Goal: Transaction & Acquisition: Book appointment/travel/reservation

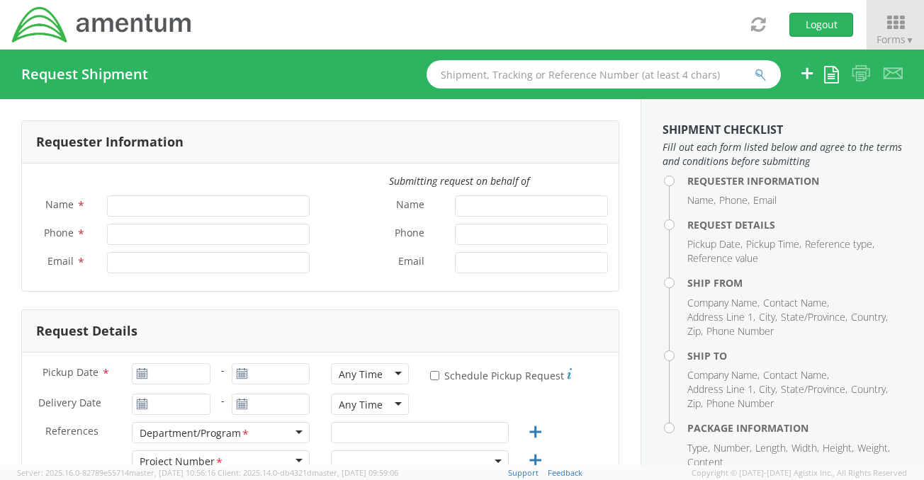
type input "[PERSON_NAME]"
type input "[PHONE_NUMBER]"
type input "[PERSON_NAME][EMAIL_ADDRESS][PERSON_NAME][DOMAIN_NAME]"
select select "ADMN.100183.SECUR"
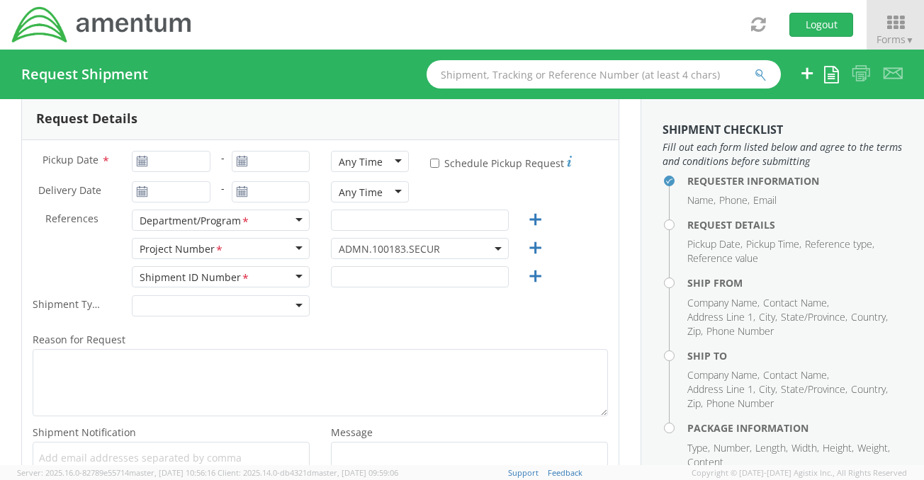
scroll to position [142, 0]
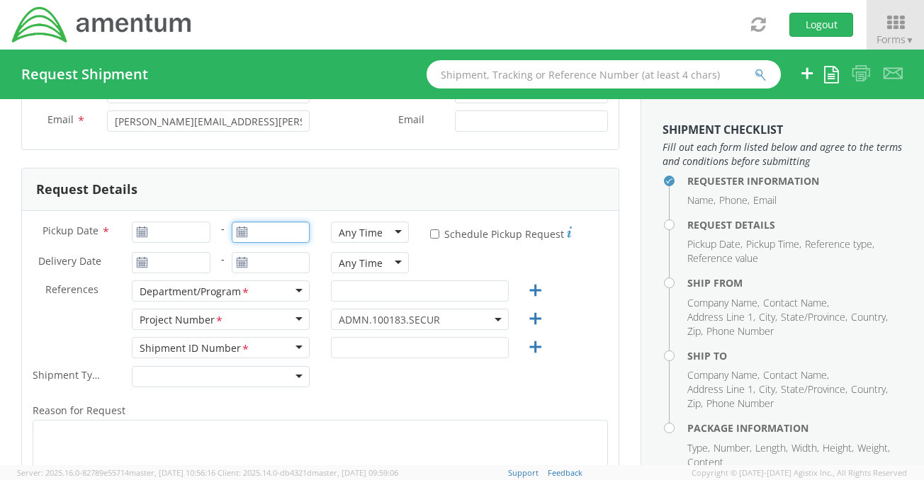
click at [279, 232] on input "text" at bounding box center [271, 232] width 78 height 21
type input "[DATE]"
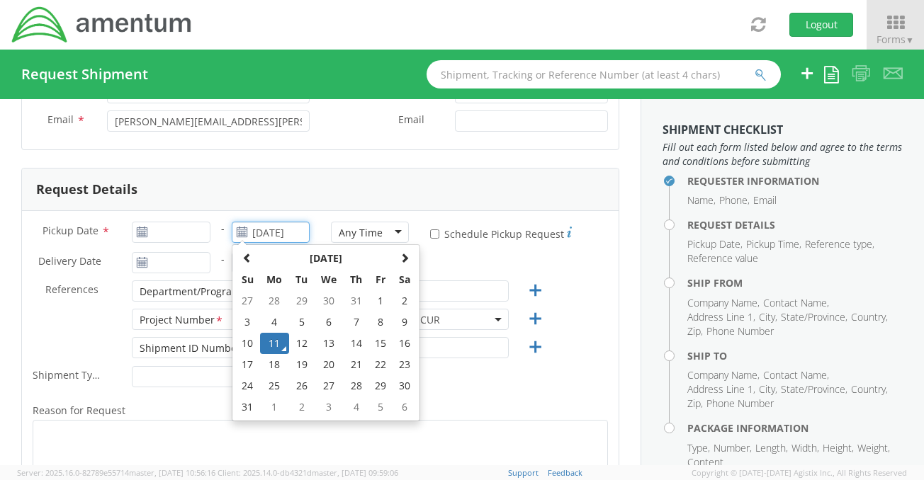
click at [267, 339] on td "11" at bounding box center [275, 343] width 30 height 21
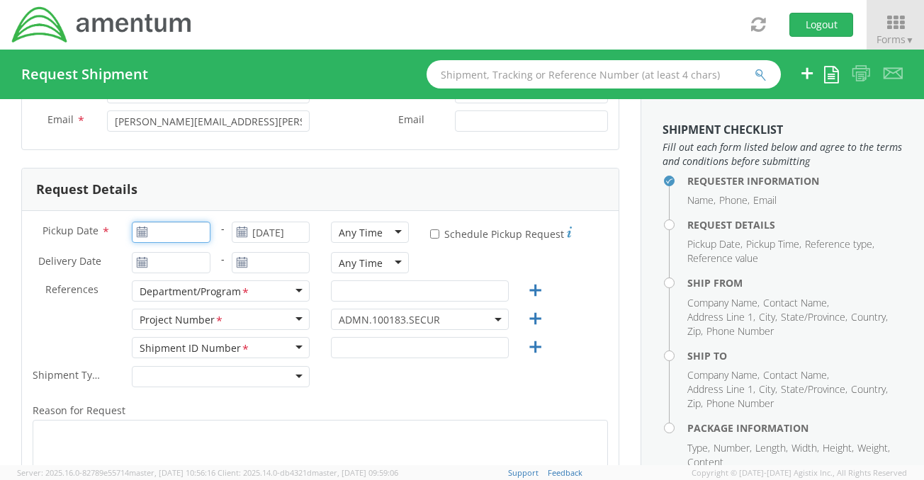
type input "[DATE]"
click at [202, 232] on input "[DATE]" at bounding box center [171, 232] width 78 height 21
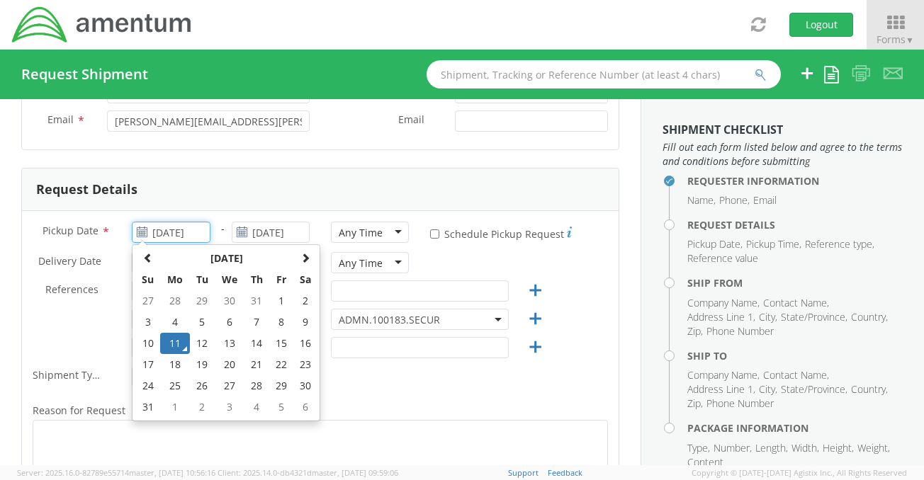
click at [171, 341] on td "11" at bounding box center [175, 343] width 30 height 21
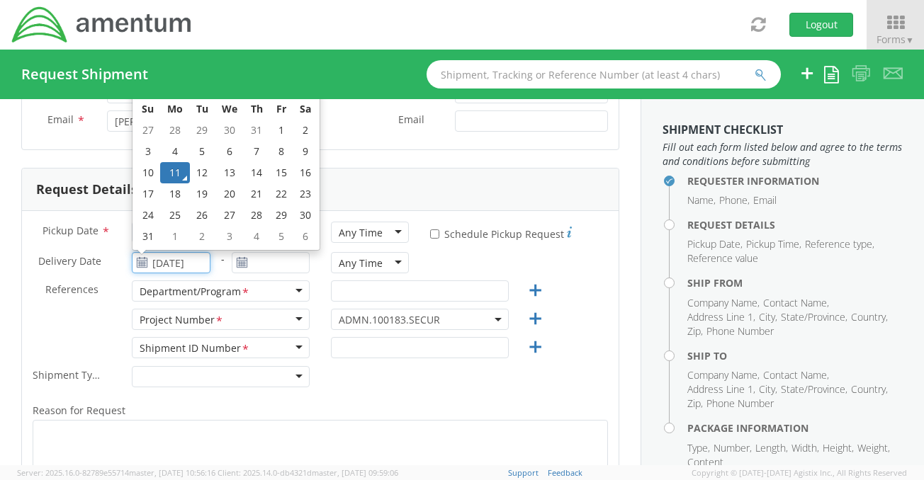
click at [190, 260] on input "[DATE]" at bounding box center [171, 262] width 78 height 21
click at [237, 174] on td "13" at bounding box center [230, 172] width 30 height 21
type input "[DATE]"
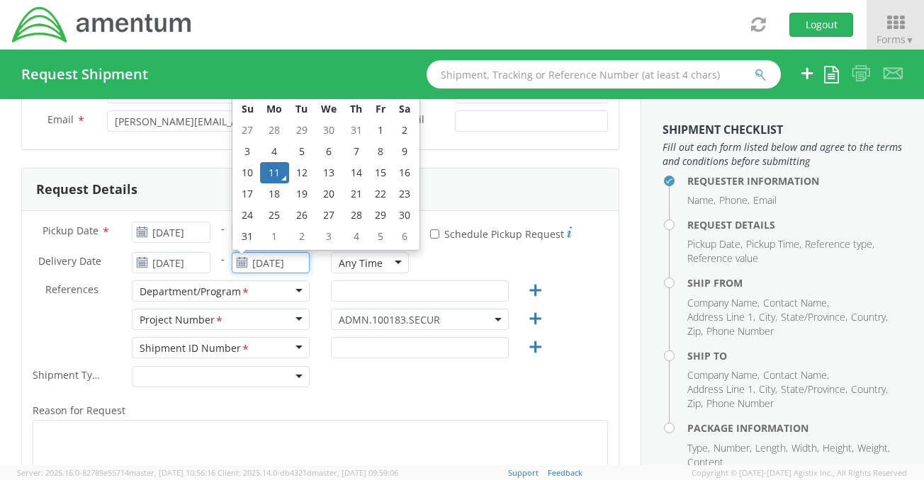
click at [292, 261] on input "[DATE]" at bounding box center [271, 262] width 78 height 21
click at [331, 174] on td "13" at bounding box center [329, 172] width 30 height 21
type input "[DATE]"
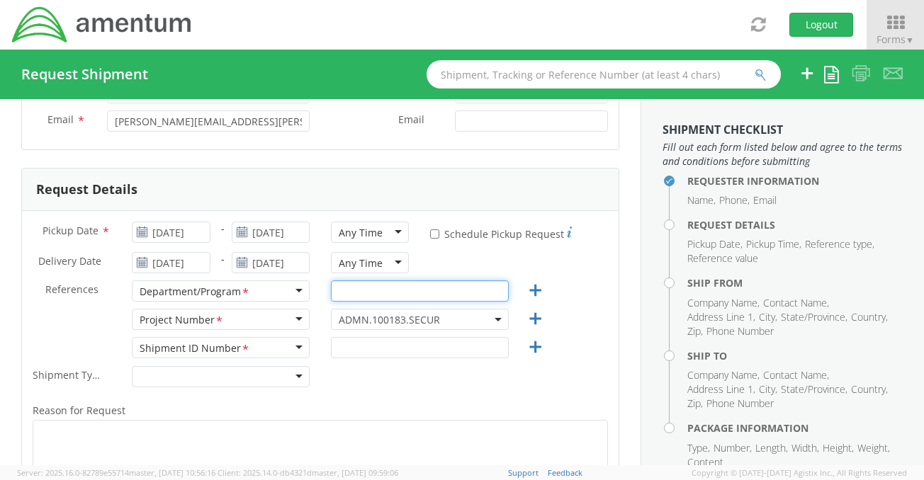
click at [360, 284] on input "text" at bounding box center [420, 291] width 178 height 21
type input "ADMN.100183.SECUR"
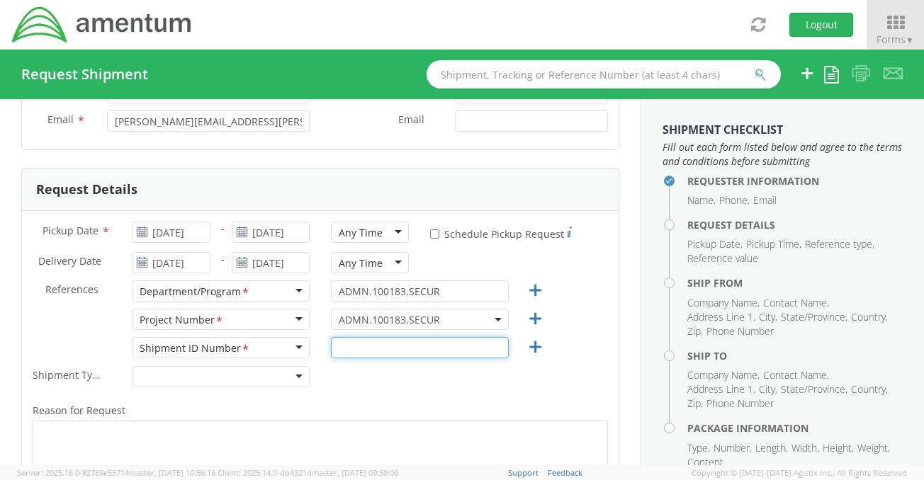
click at [346, 349] on input "text" at bounding box center [420, 347] width 178 height 21
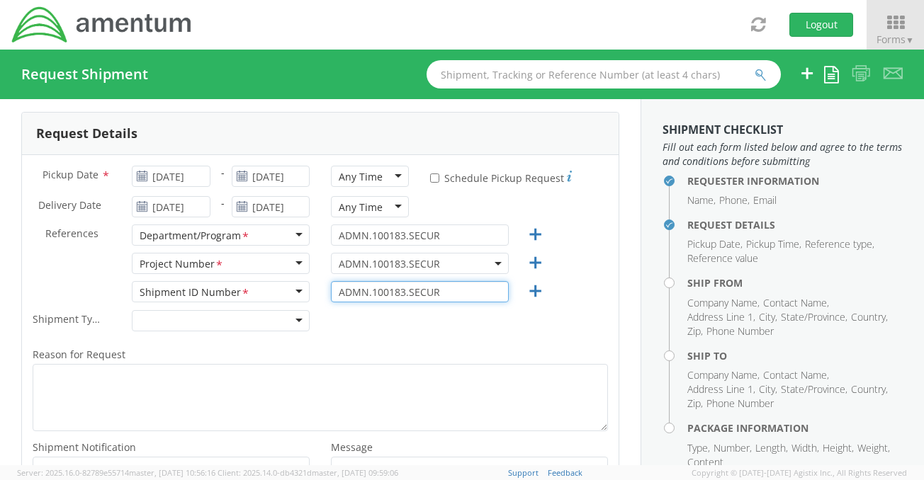
scroll to position [283, 0]
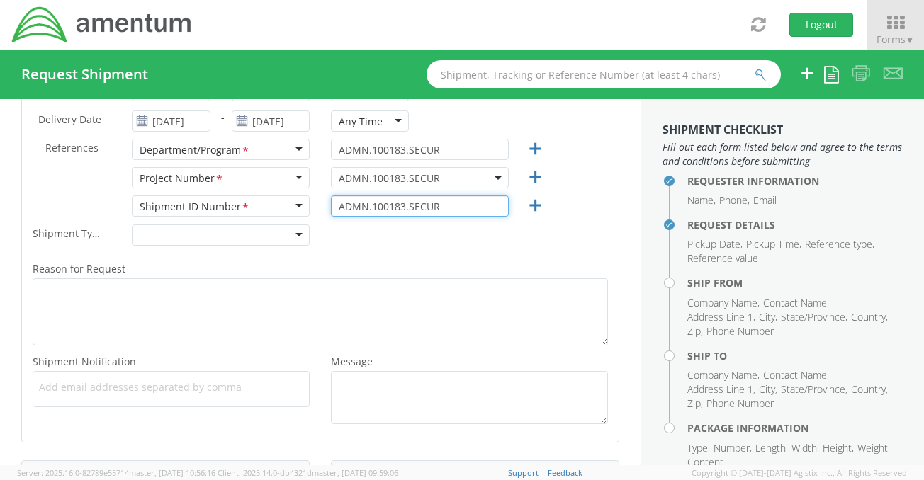
type input "ADMN.100183.SECUR"
click at [289, 232] on div at bounding box center [221, 235] width 178 height 21
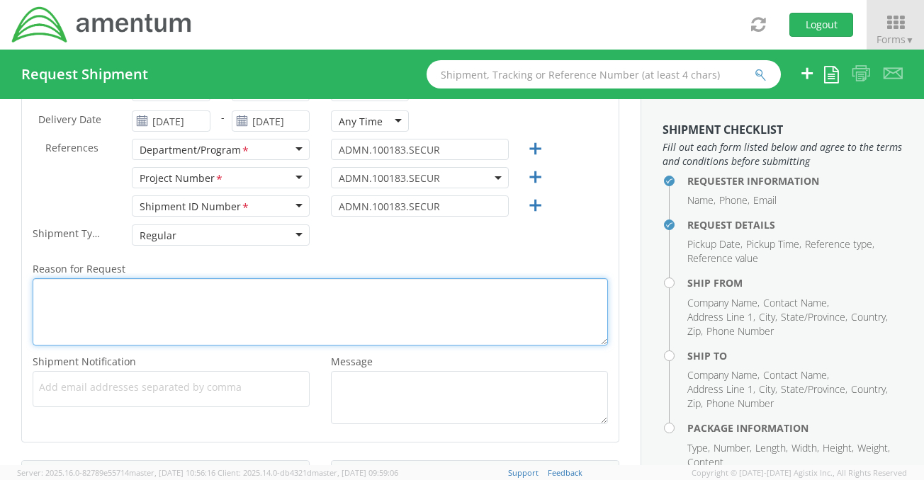
click at [119, 305] on textarea "Reason for Request *" at bounding box center [320, 311] width 575 height 67
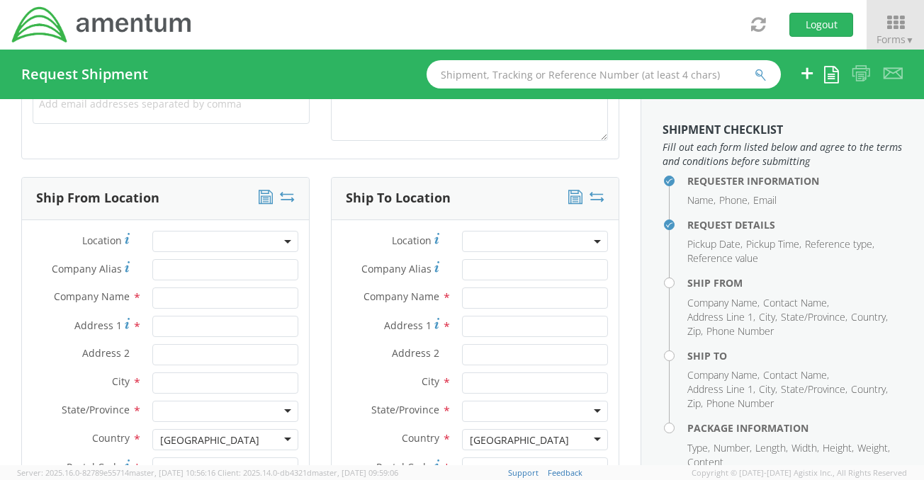
scroll to position [638, 0]
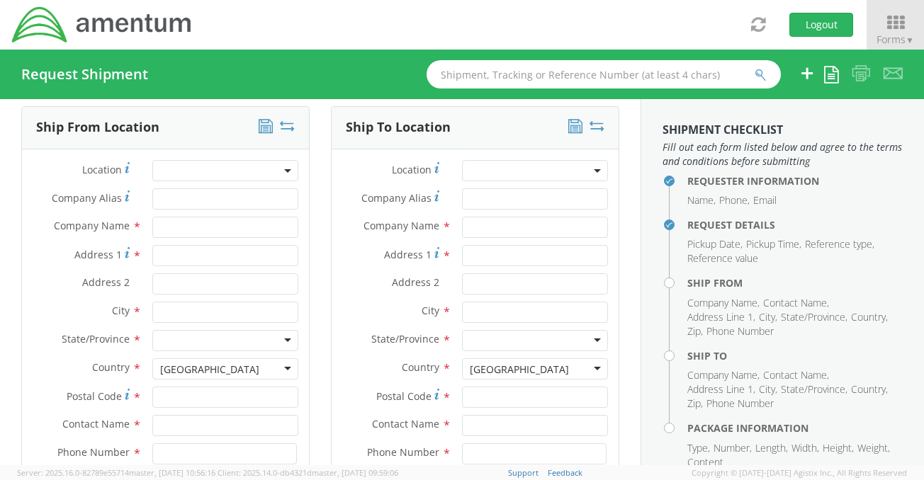
type textarea "PKI cert"
drag, startPoint x: 181, startPoint y: 227, endPoint x: 200, endPoint y: 213, distance: 23.2
click at [182, 227] on input "text" at bounding box center [225, 227] width 146 height 21
click at [214, 234] on input "Gial" at bounding box center [225, 227] width 146 height 21
type input "[PERSON_NAME]"
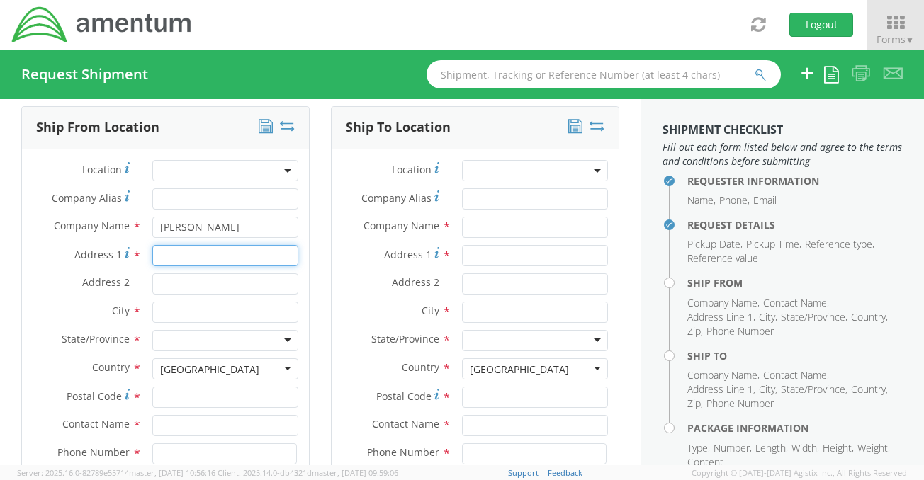
click at [204, 257] on input "Address 1 *" at bounding box center [225, 255] width 146 height 21
type input "[STREET_ADDRESS]"
click at [201, 283] on input "Address 2 *" at bounding box center [225, 284] width 146 height 21
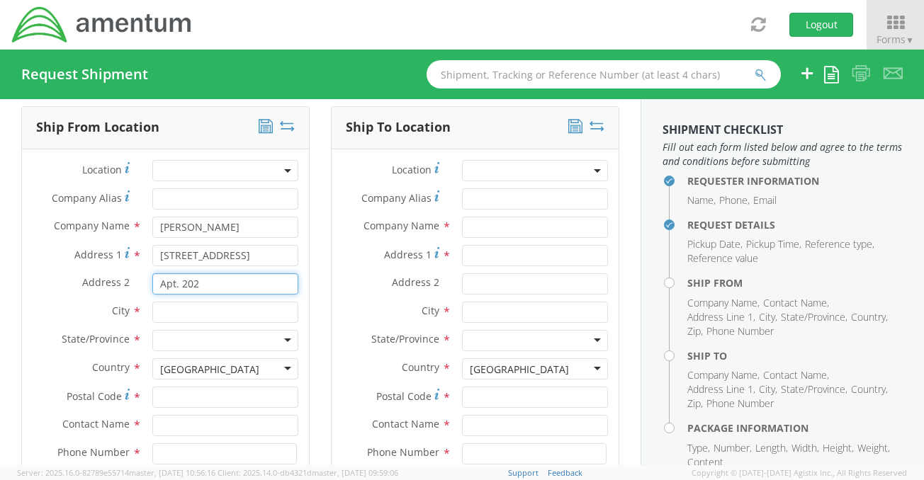
type input "Apt. 202"
click at [202, 311] on input "text" at bounding box center [225, 312] width 146 height 21
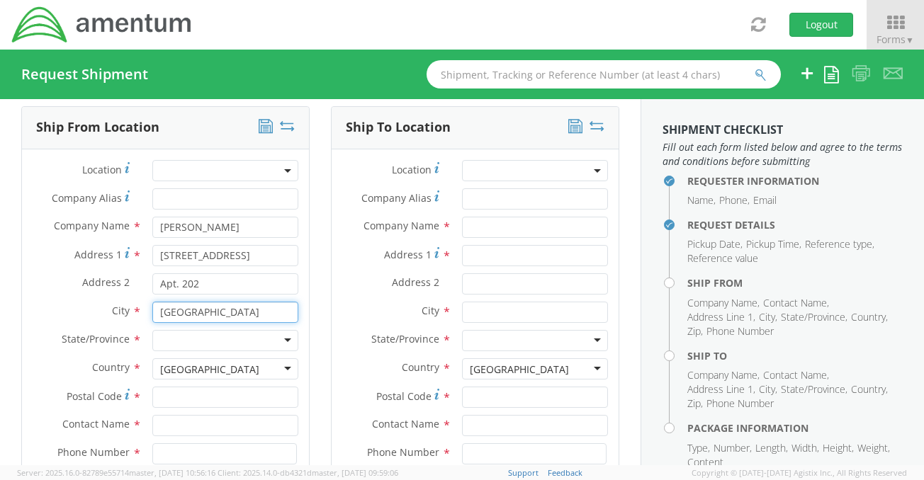
type input "[GEOGRAPHIC_DATA]"
click at [188, 337] on div at bounding box center [225, 340] width 146 height 21
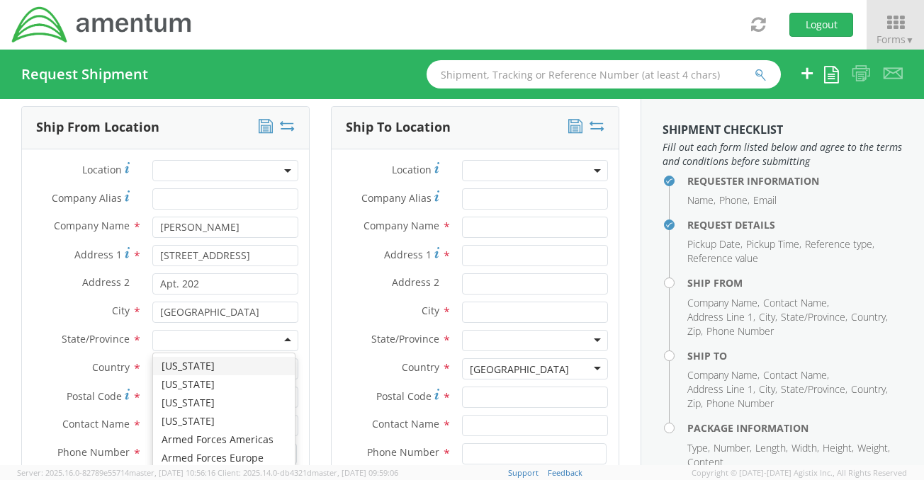
type input "V"
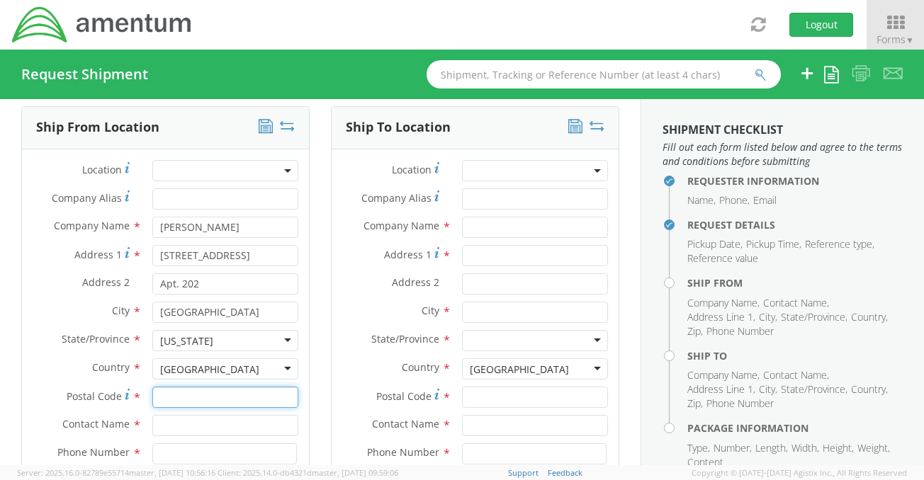
click at [165, 398] on input "Postal Code *" at bounding box center [225, 397] width 146 height 21
type input "1"
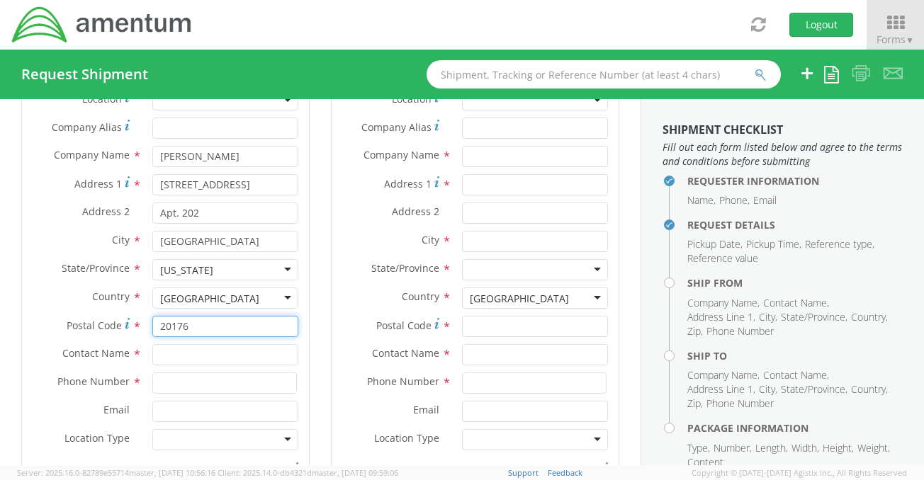
scroll to position [779, 0]
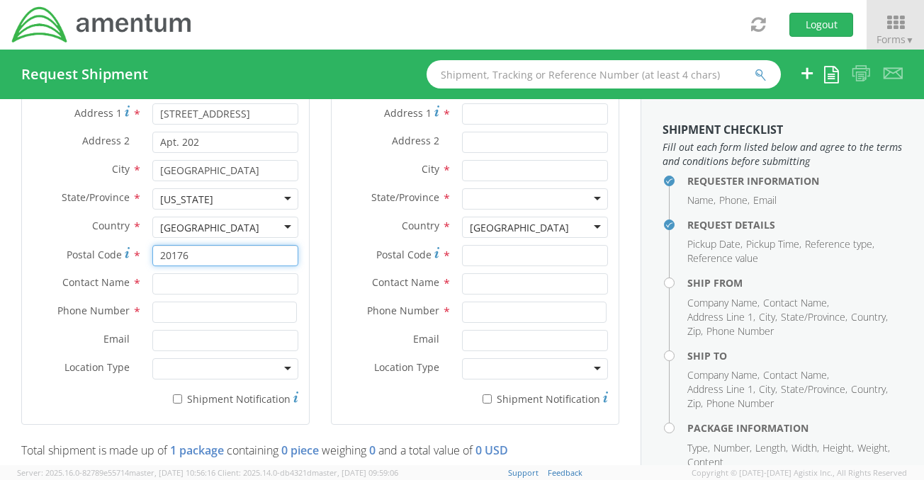
type input "20176"
click at [157, 280] on input "text" at bounding box center [225, 284] width 146 height 21
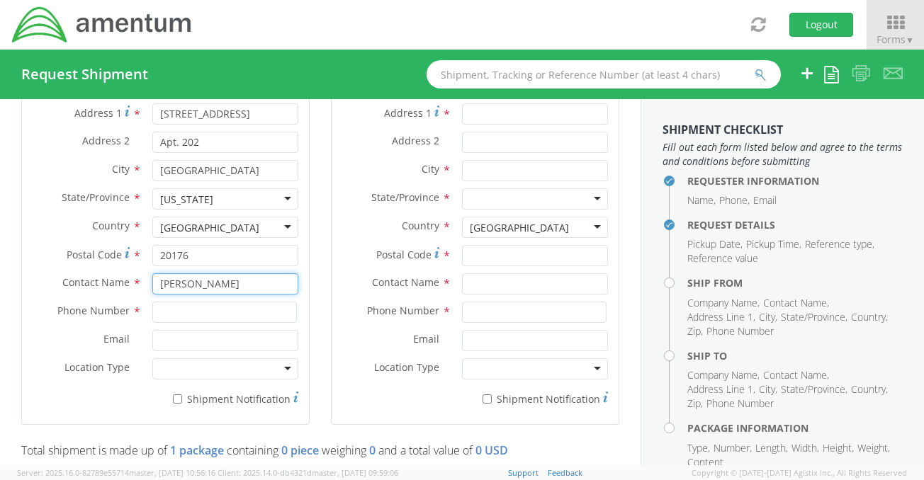
type input "[PERSON_NAME]"
click at [170, 306] on input at bounding box center [224, 312] width 145 height 21
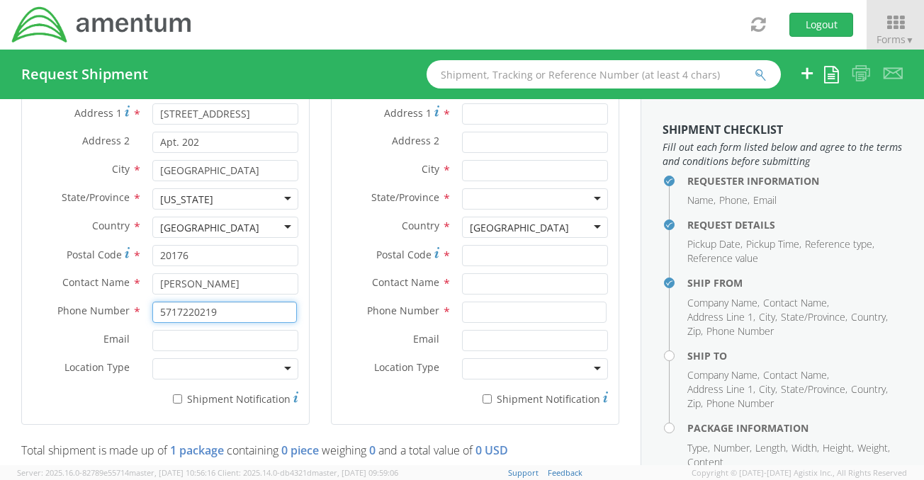
type input "5717220219"
click at [218, 330] on input "Email *" at bounding box center [225, 340] width 146 height 21
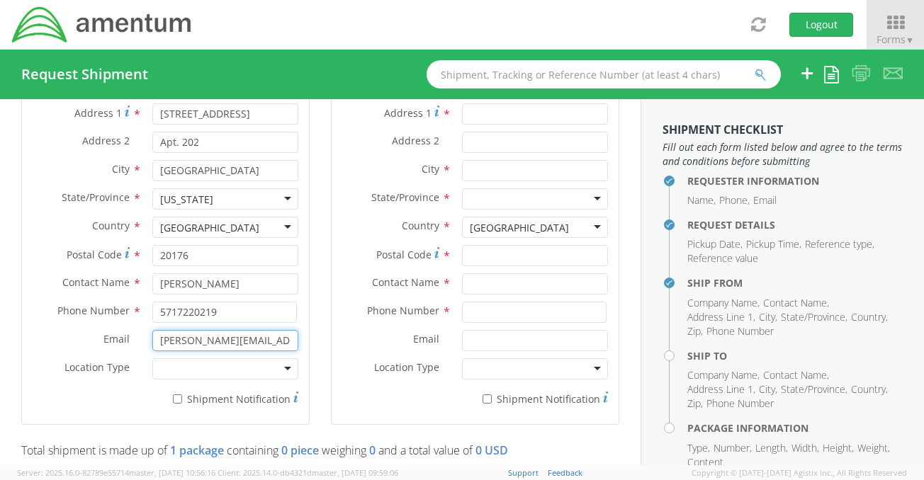
type input "[PERSON_NAME][EMAIL_ADDRESS][PERSON_NAME][DOMAIN_NAME]"
click at [226, 366] on div at bounding box center [225, 369] width 146 height 21
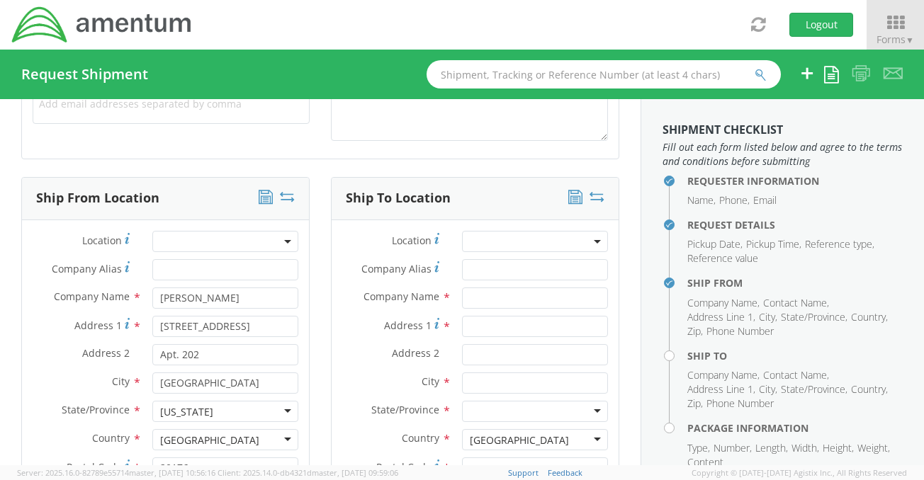
scroll to position [638, 0]
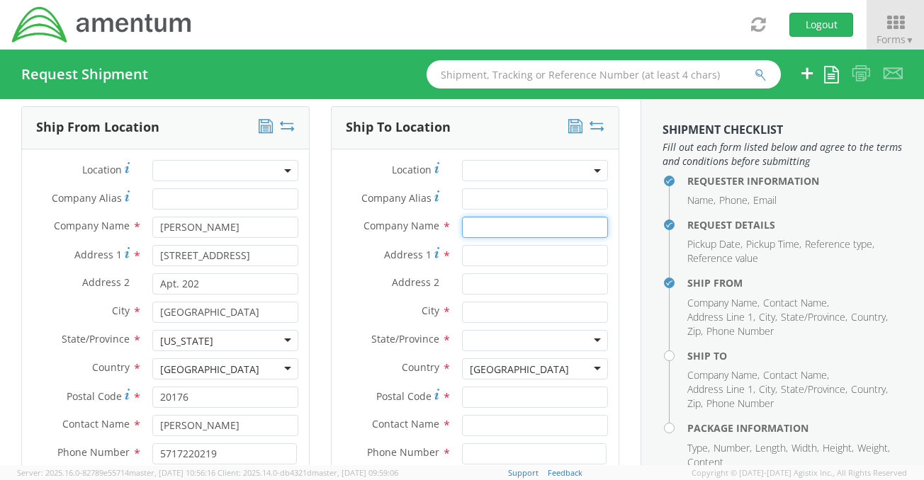
click at [494, 227] on input "text" at bounding box center [535, 227] width 146 height 21
type input "[PERSON_NAME]"
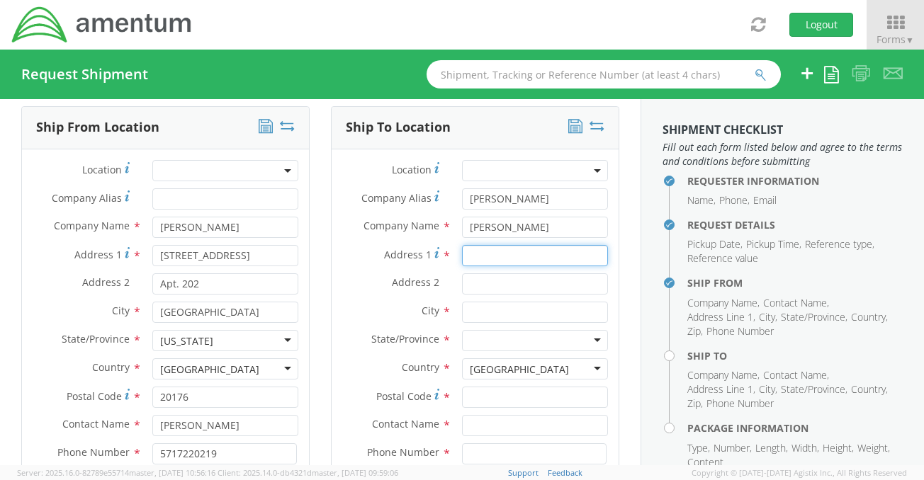
type input "[STREET_ADDRESS][PERSON_NAME]"
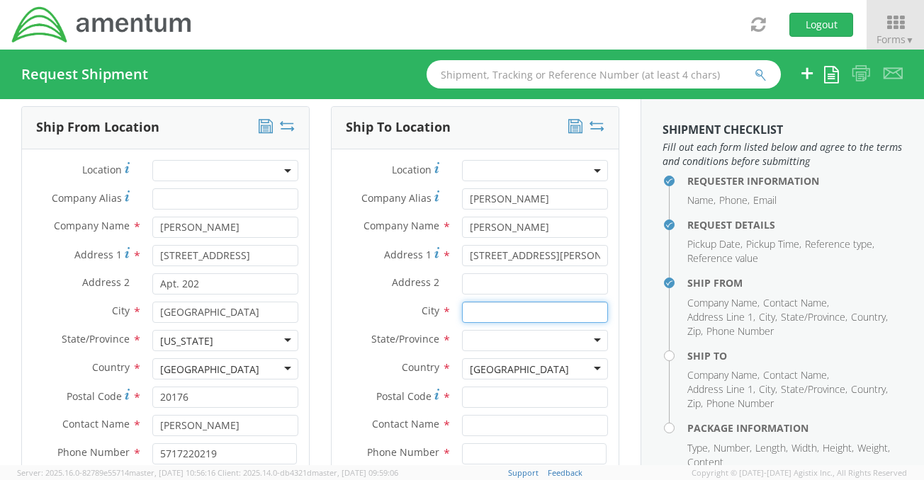
type input "Lorton"
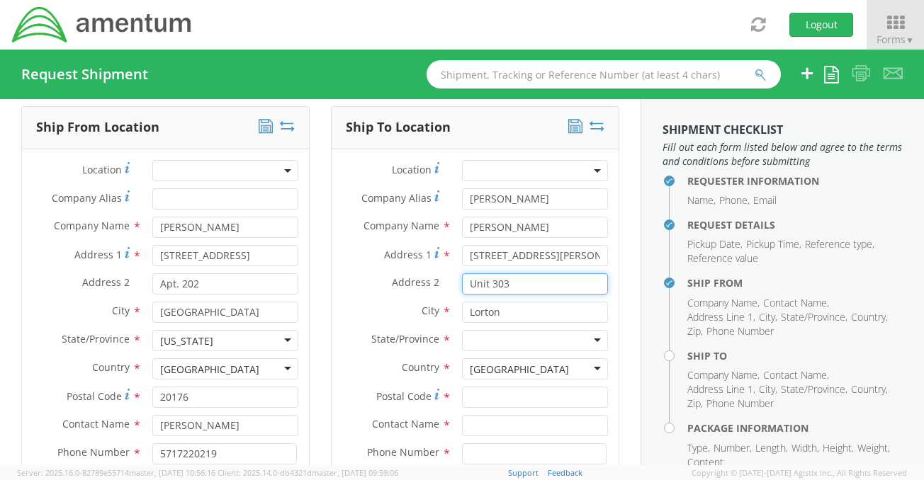
click at [527, 288] on input "Unit 303" at bounding box center [535, 284] width 146 height 21
type input "U"
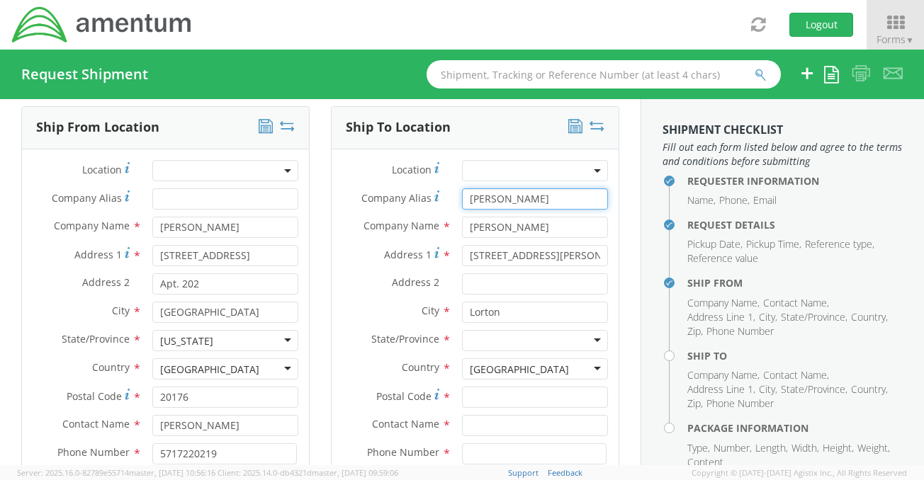
click at [532, 198] on input "[PERSON_NAME]" at bounding box center [535, 198] width 146 height 21
type input "T"
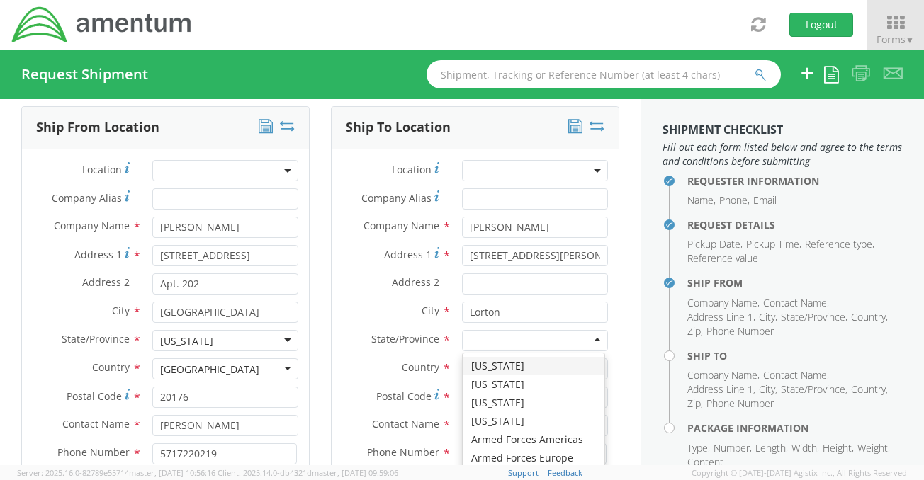
click at [476, 339] on div at bounding box center [535, 340] width 146 height 21
type input "v"
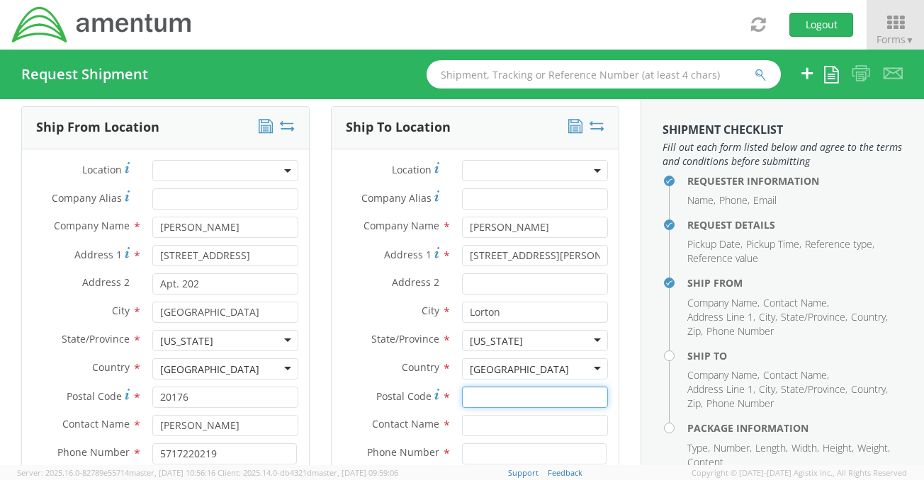
click at [473, 396] on input "Postal Code *" at bounding box center [535, 397] width 146 height 21
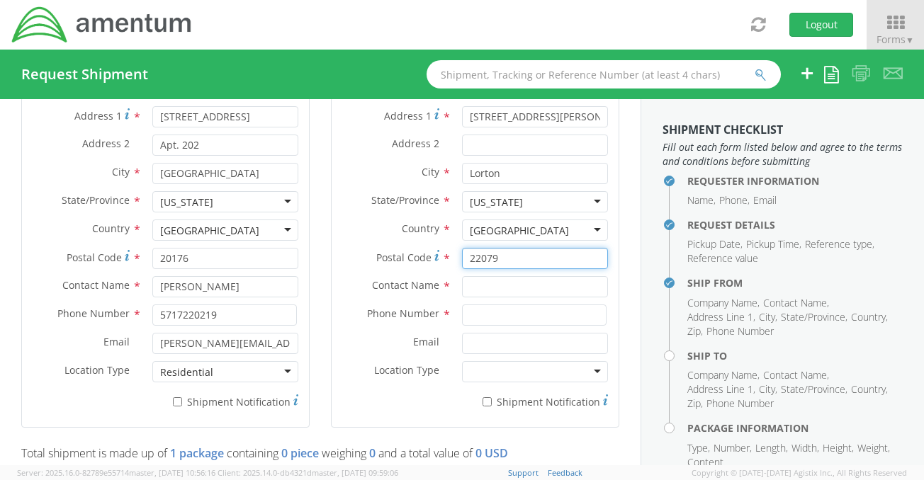
scroll to position [779, 0]
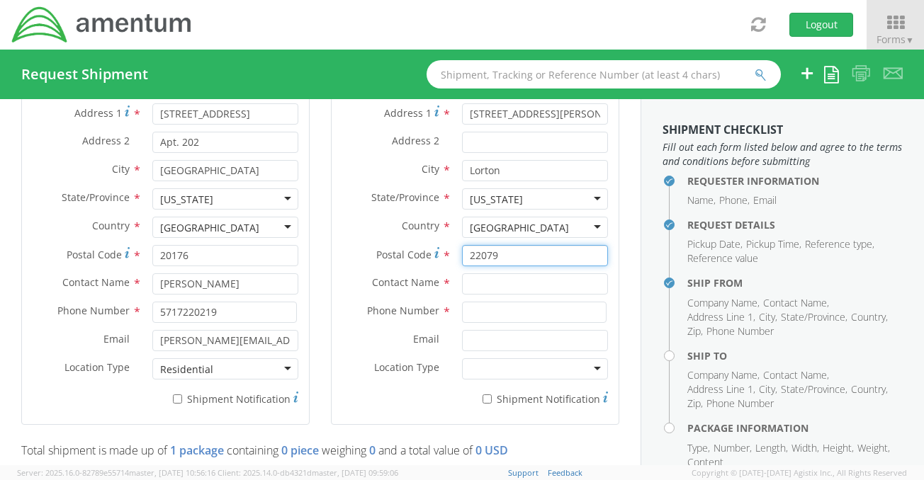
type input "22079"
click at [464, 280] on input "text" at bounding box center [535, 284] width 146 height 21
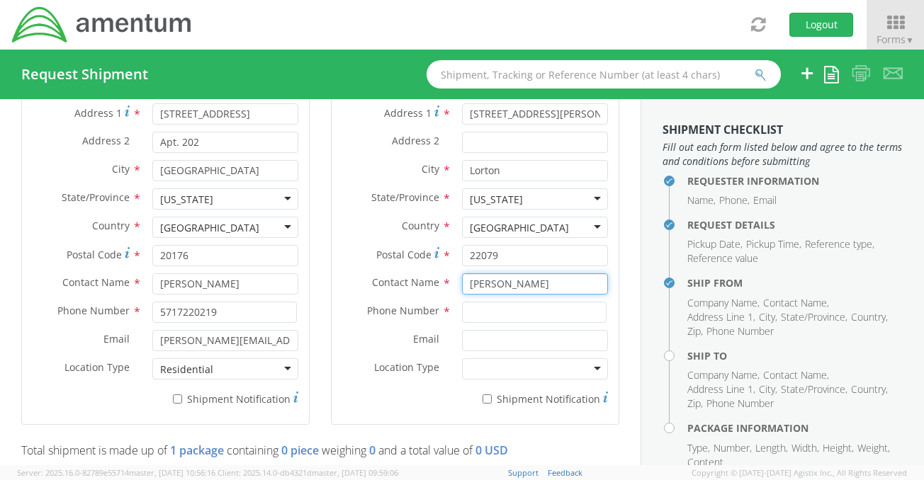
type input "[PERSON_NAME]"
click at [467, 305] on input at bounding box center [534, 312] width 145 height 21
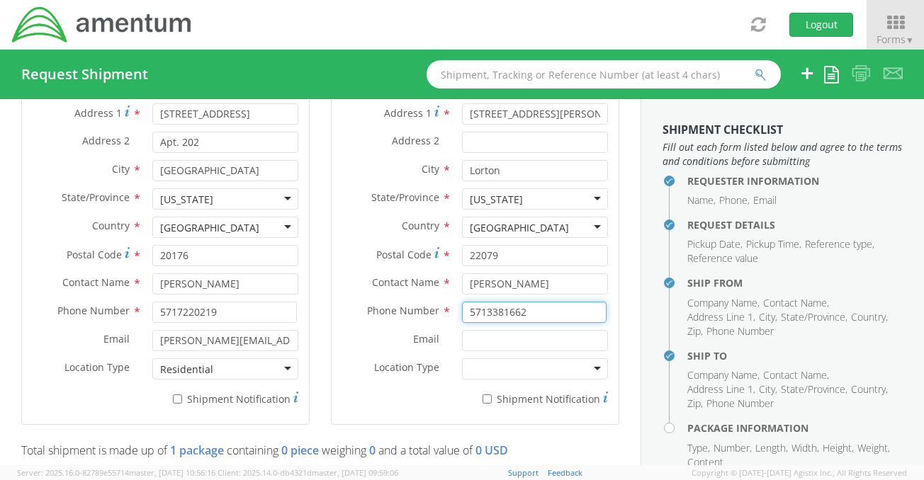
type input "5713381662"
click at [465, 335] on input "Email *" at bounding box center [535, 340] width 146 height 21
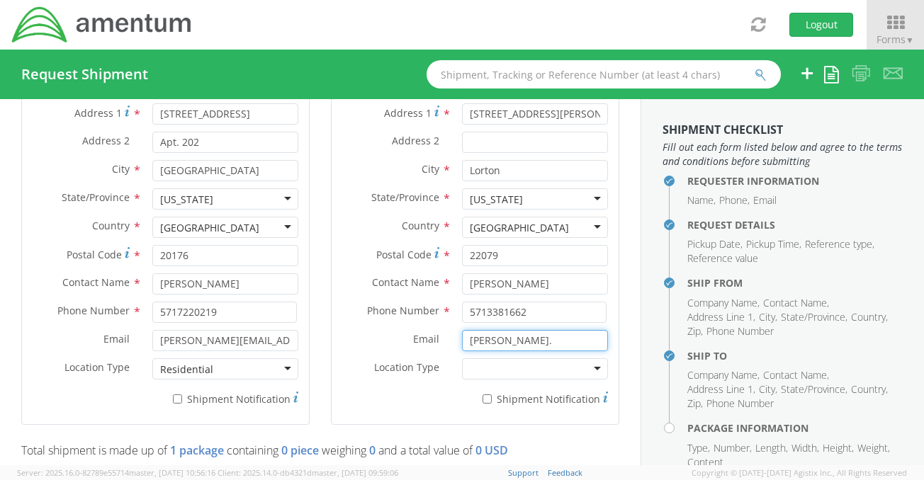
type input "[PERSON_NAME][EMAIL_ADDRESS][PERSON_NAME][DOMAIN_NAME]"
type input "[PERSON_NAME]"
click at [586, 364] on div at bounding box center [535, 369] width 146 height 21
drag, startPoint x: 588, startPoint y: 368, endPoint x: 576, endPoint y: 373, distance: 13.3
click at [588, 368] on div at bounding box center [535, 369] width 146 height 21
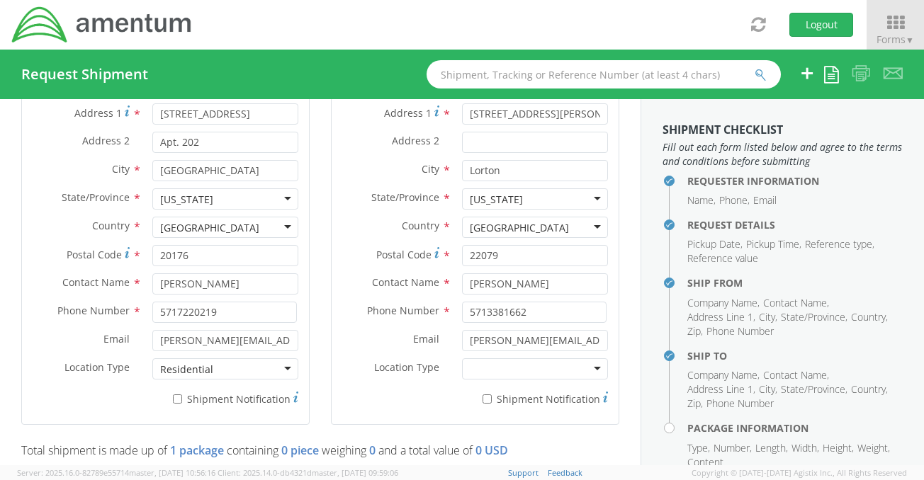
click at [544, 378] on div "Location Type *" at bounding box center [475, 373] width 287 height 28
click at [476, 379] on div "Location Type *" at bounding box center [475, 373] width 287 height 28
click at [480, 373] on div at bounding box center [535, 369] width 146 height 21
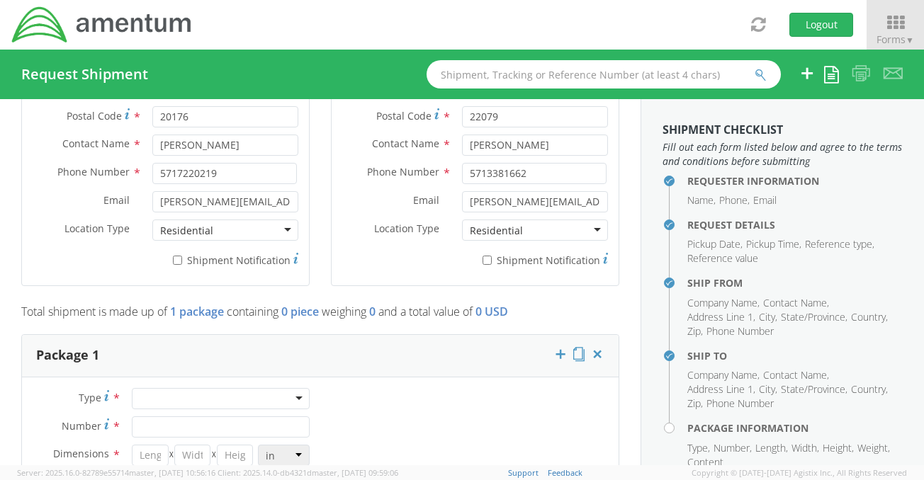
scroll to position [921, 0]
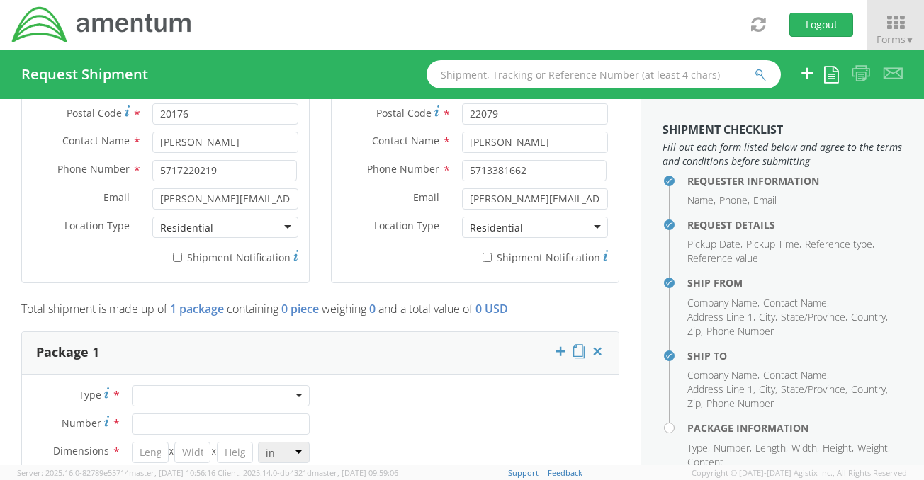
click at [298, 396] on div at bounding box center [221, 395] width 178 height 21
type input "1"
type input "9.5"
type input "12.5"
type input "0.25"
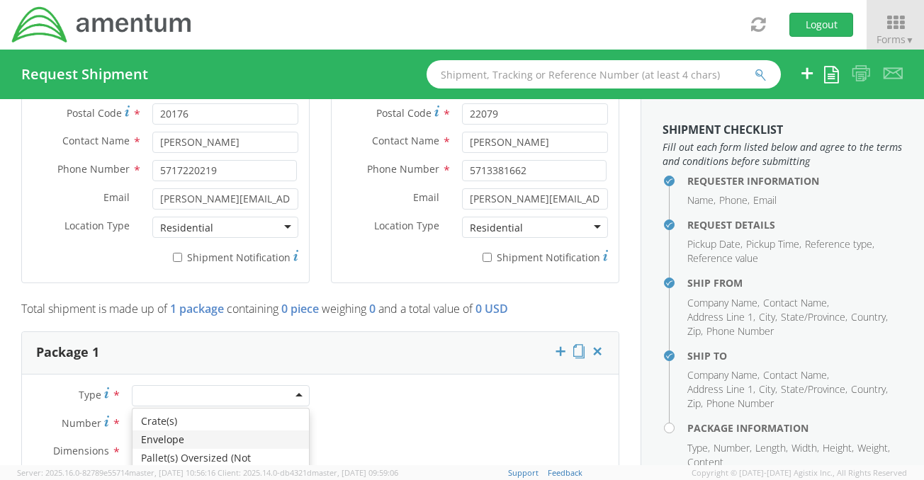
type input "1"
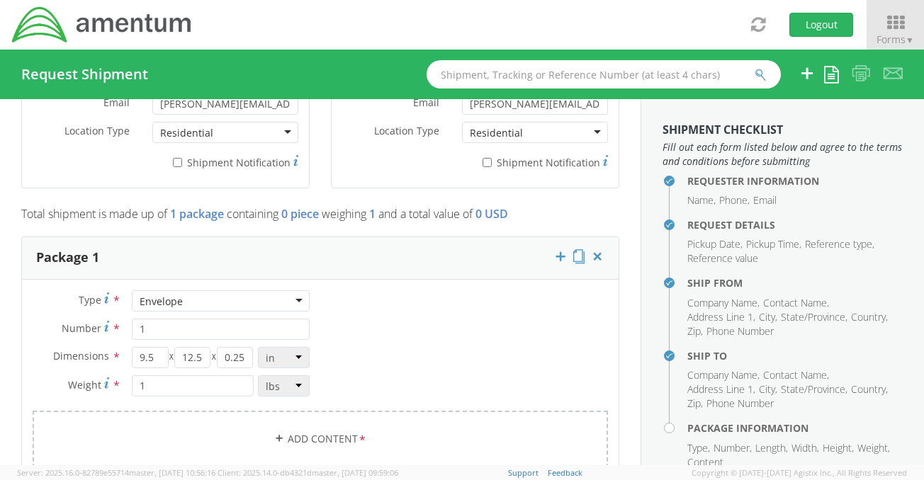
scroll to position [1134, 0]
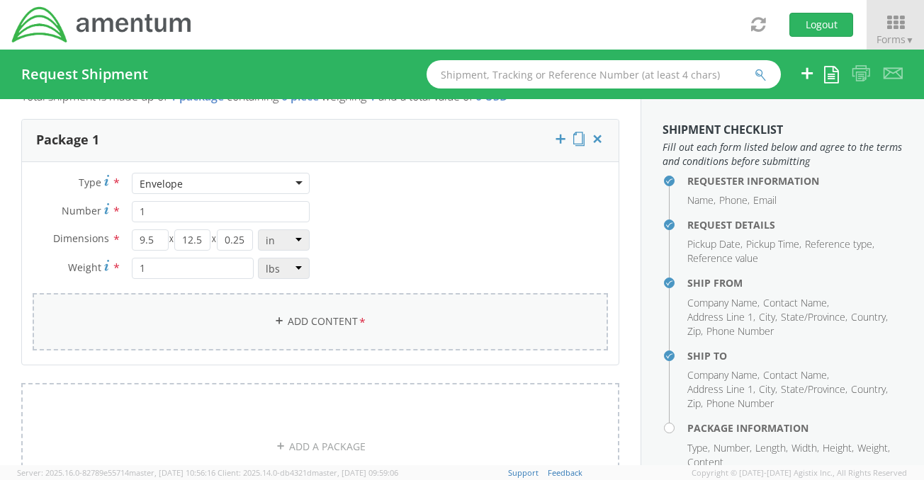
click at [308, 333] on link "Add Content *" at bounding box center [320, 321] width 575 height 57
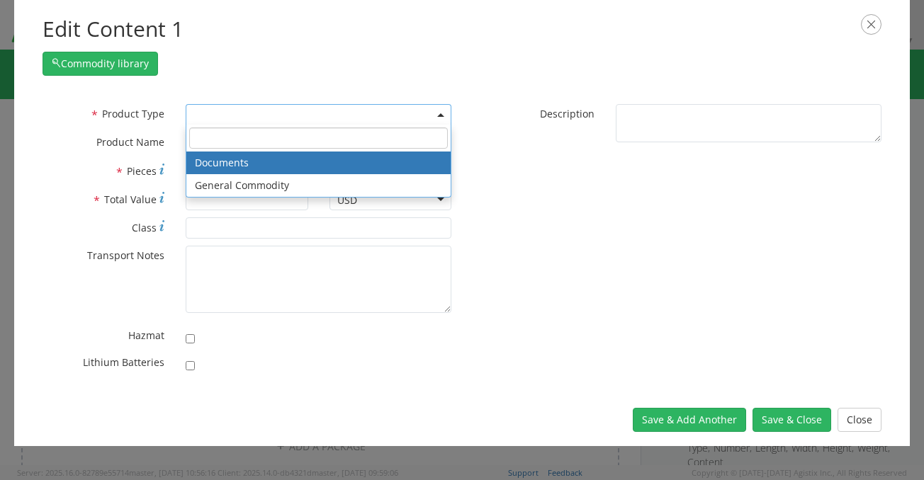
click at [221, 116] on span at bounding box center [319, 114] width 266 height 21
select select "DOCUMENT"
type input "Documents"
type input "1"
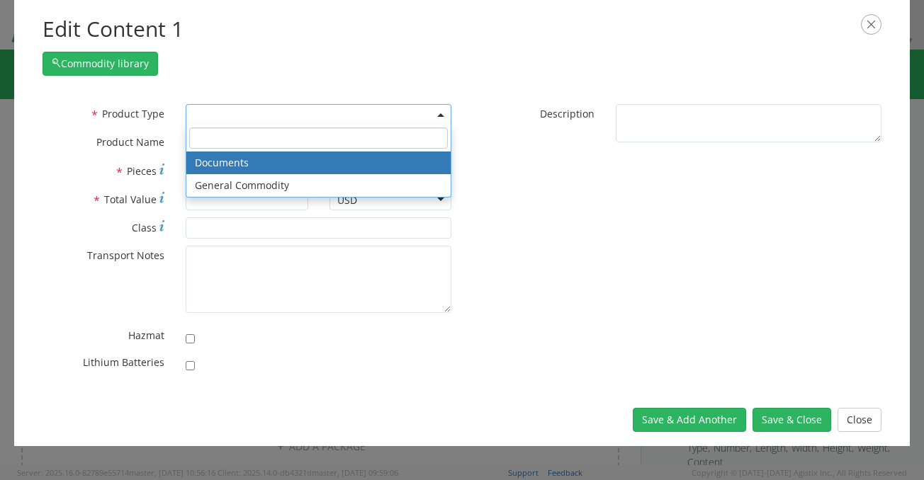
type textarea "Documents"
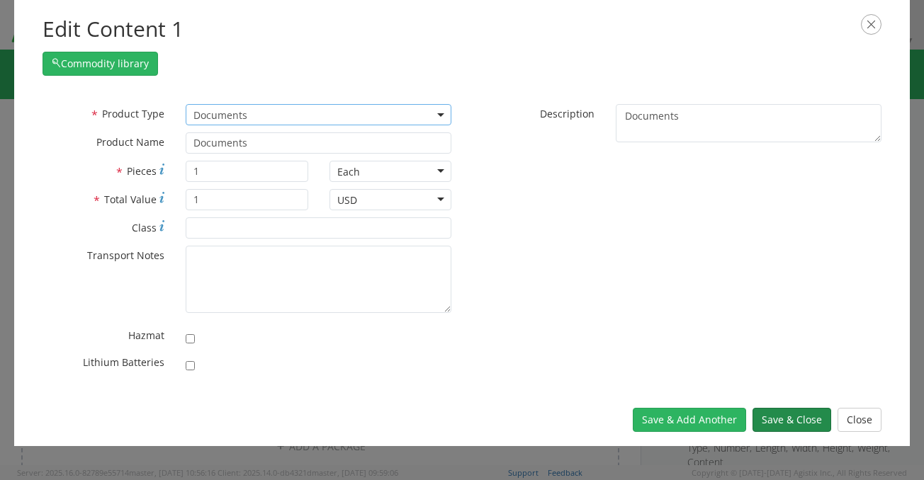
click at [770, 413] on button "Save & Close" at bounding box center [792, 420] width 79 height 24
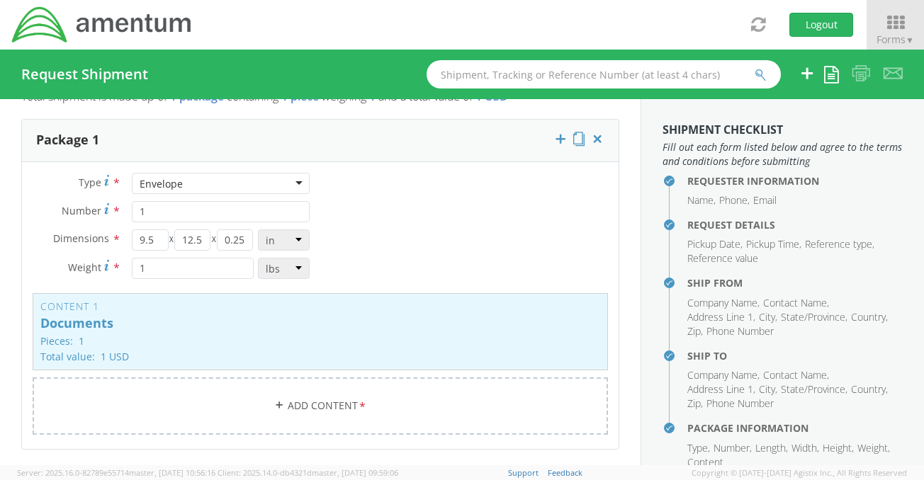
scroll to position [78, 0]
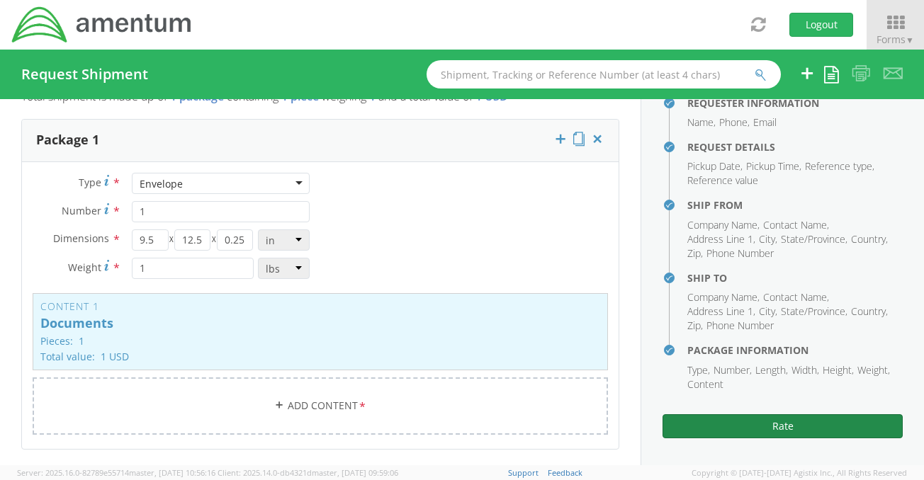
click at [727, 432] on button "Rate" at bounding box center [783, 427] width 240 height 24
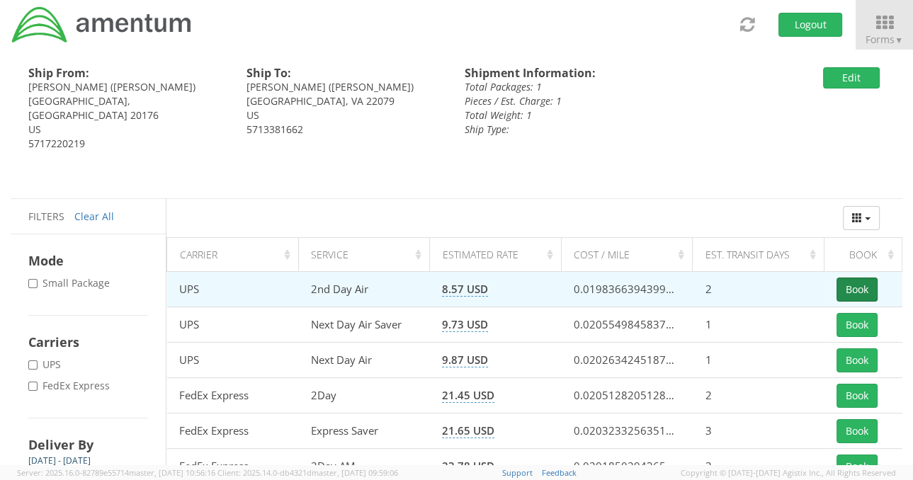
click at [852, 286] on button "Book" at bounding box center [857, 290] width 41 height 24
